Goal: Find specific page/section: Find specific page/section

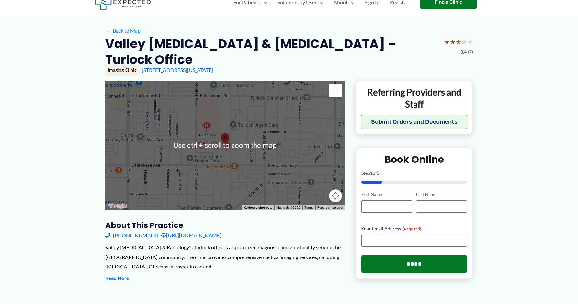
scroll to position [33, 0]
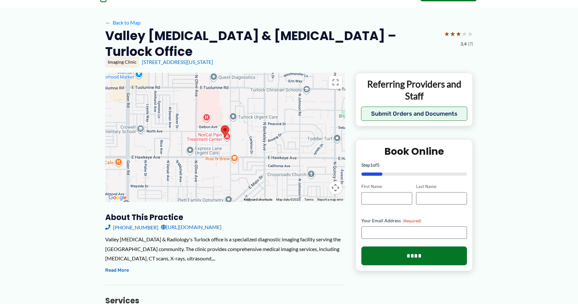
click at [281, 167] on div at bounding box center [225, 137] width 240 height 129
click at [333, 182] on button "Map camera controls" at bounding box center [335, 188] width 13 height 13
click at [286, 97] on div at bounding box center [225, 137] width 240 height 129
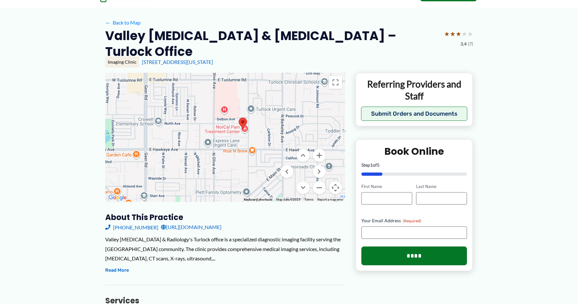
drag, startPoint x: 243, startPoint y: 136, endPoint x: 264, endPoint y: 127, distance: 22.7
click at [264, 127] on div at bounding box center [225, 137] width 240 height 129
click at [319, 149] on button "Zoom in" at bounding box center [319, 155] width 13 height 13
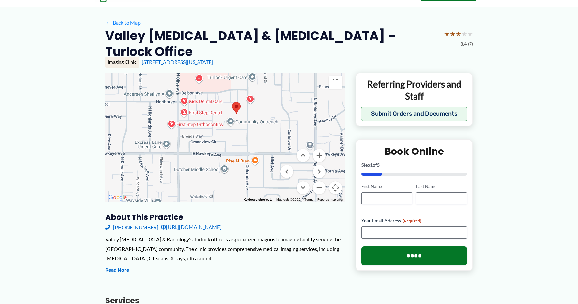
drag, startPoint x: 292, startPoint y: 136, endPoint x: 267, endPoint y: 128, distance: 26.1
click at [267, 128] on div at bounding box center [225, 137] width 240 height 129
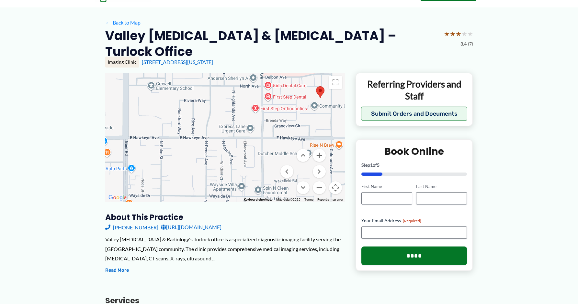
drag, startPoint x: 171, startPoint y: 169, endPoint x: 254, endPoint y: 154, distance: 84.5
click at [254, 154] on div at bounding box center [225, 137] width 240 height 129
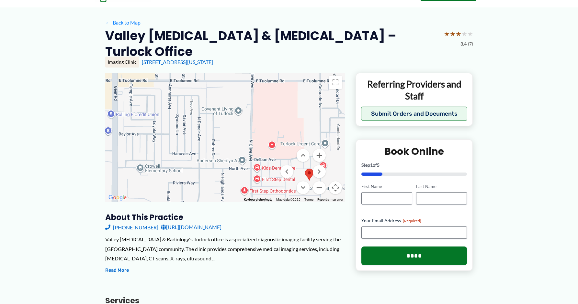
drag, startPoint x: 244, startPoint y: 114, endPoint x: 233, endPoint y: 197, distance: 83.9
click at [233, 197] on div "Use ctrl + scroll to zoom the map" at bounding box center [225, 137] width 240 height 129
drag, startPoint x: 291, startPoint y: 162, endPoint x: 277, endPoint y: 157, distance: 15.0
click at [277, 157] on div "Use ctrl + scroll to zoom the map Keyboard shortcuts Map Data Map data ©2025 Ma…" at bounding box center [225, 137] width 240 height 129
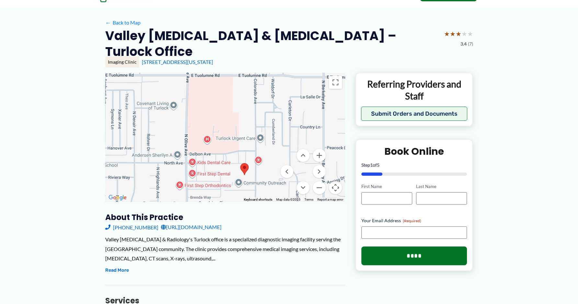
drag, startPoint x: 289, startPoint y: 131, endPoint x: 223, endPoint y: 125, distance: 66.3
click at [223, 125] on div at bounding box center [225, 137] width 240 height 129
click at [258, 149] on div at bounding box center [225, 137] width 240 height 129
click at [270, 153] on div "Forever Smiles Turlock Forever Smiles Turlock [STREET_ADDRESS][US_STATE] View o…" at bounding box center [225, 137] width 240 height 129
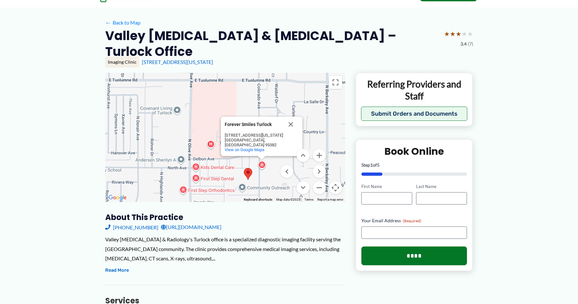
drag, startPoint x: 270, startPoint y: 163, endPoint x: 273, endPoint y: 169, distance: 7.0
click at [273, 169] on div "Forever Smiles Turlock Forever Smiles Turlock [STREET_ADDRESS][US_STATE] View o…" at bounding box center [225, 137] width 240 height 129
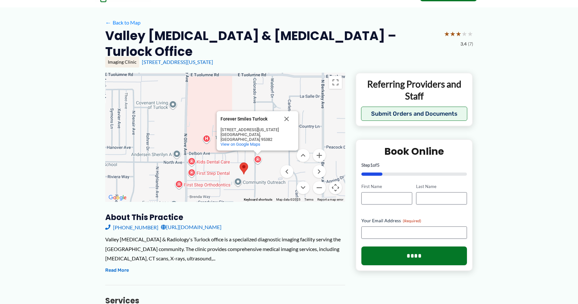
drag, startPoint x: 231, startPoint y: 178, endPoint x: 228, endPoint y: 167, distance: 11.2
click at [228, 167] on div "Forever Smiles Turlock Forever Smiles Turlock [STREET_ADDRESS][US_STATE] View o…" at bounding box center [225, 137] width 240 height 129
